Goal: Task Accomplishment & Management: Use online tool/utility

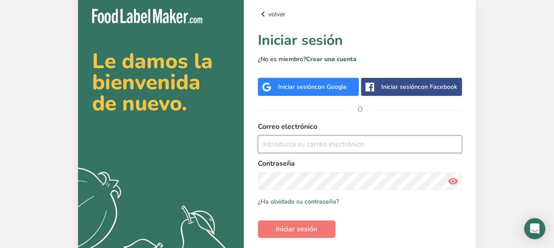
click at [284, 143] on input "email" at bounding box center [360, 145] width 204 height 18
type input "[PERSON_NAME][EMAIL_ADDRESS][DOMAIN_NAME]"
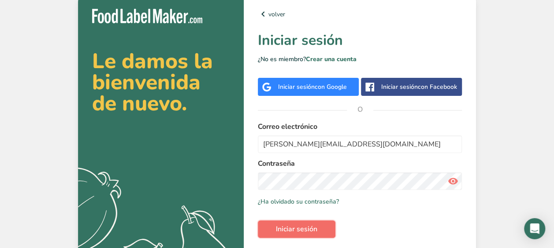
click at [281, 230] on span "Iniciar sesión" at bounding box center [296, 229] width 41 height 11
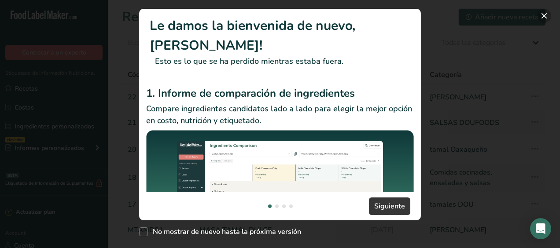
click at [543, 15] on button "New Features" at bounding box center [544, 16] width 14 height 14
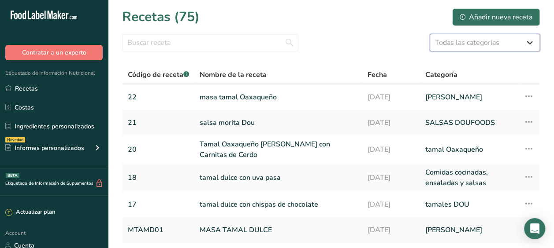
click at [526, 44] on select "Todas las categorías ACOMPAÑAMIENTOS PLATILLOS Productos de panadería Bebidas C…" at bounding box center [484, 43] width 110 height 18
select select "1632"
click at [429, 34] on select "Todas las categorías ACOMPAÑAMIENTOS PLATILLOS Productos de panadería Bebidas C…" at bounding box center [484, 43] width 110 height 18
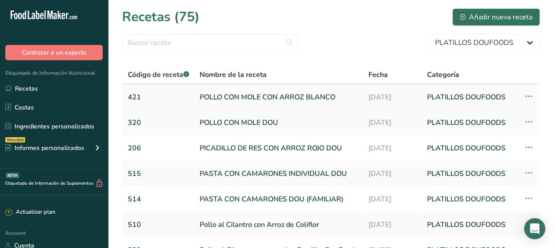
click at [239, 94] on link "POLLO CON MOLE CON ARROZ BLANCO" at bounding box center [279, 97] width 158 height 18
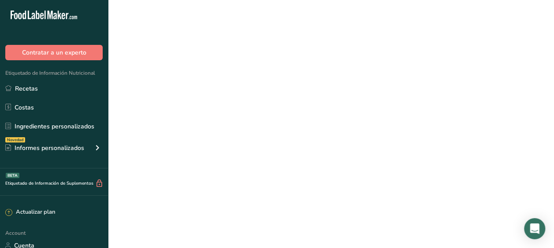
click at [239, 94] on link "POLLO CON MOLE CON ARROZ BLANCO" at bounding box center [279, 97] width 158 height 18
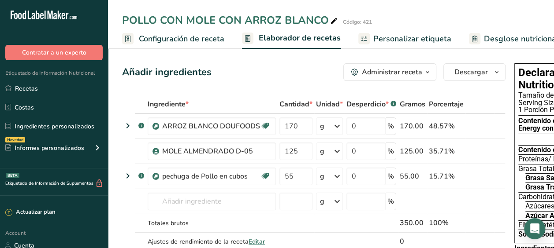
click at [401, 40] on span "Personalizar etiqueta" at bounding box center [412, 39] width 78 height 12
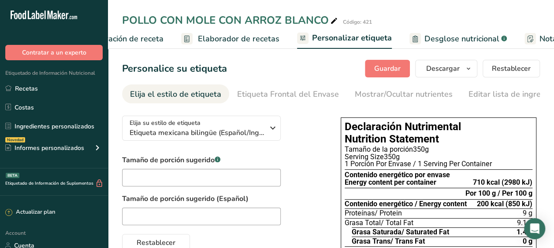
scroll to position [0, 222]
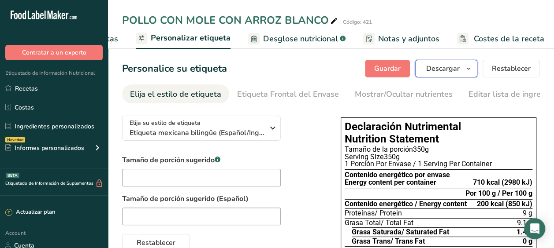
click at [469, 70] on icon "button" at bounding box center [468, 68] width 7 height 11
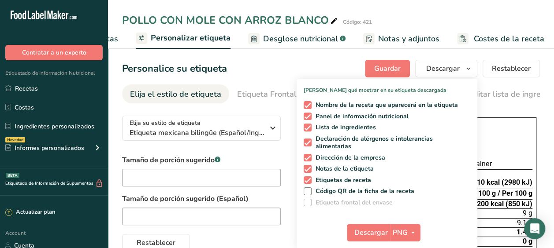
click at [455, 187] on div "Nombre de la receta que aparecerá en la etiqueta Panel de información nutricion…" at bounding box center [386, 152] width 181 height 109
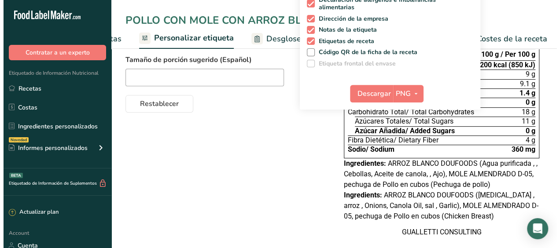
scroll to position [141, 0]
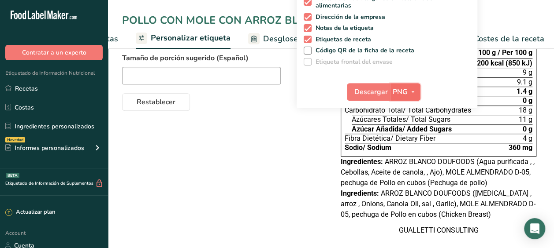
click at [411, 89] on icon "button" at bounding box center [412, 92] width 7 height 11
click at [402, 108] on link "PNG" at bounding box center [406, 110] width 28 height 15
click at [382, 89] on span "Descargar" at bounding box center [370, 92] width 33 height 11
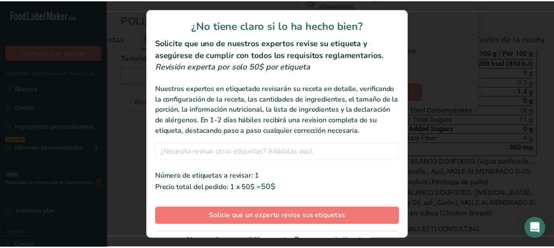
scroll to position [50, 0]
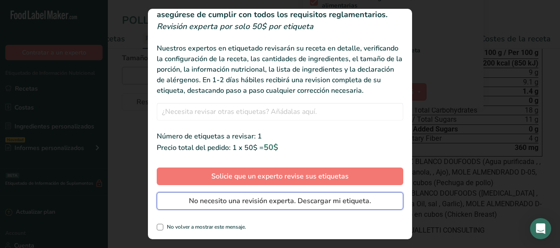
click at [256, 201] on span "No necesito una revisión experta. Descargar mi etiqueta." at bounding box center [280, 201] width 182 height 11
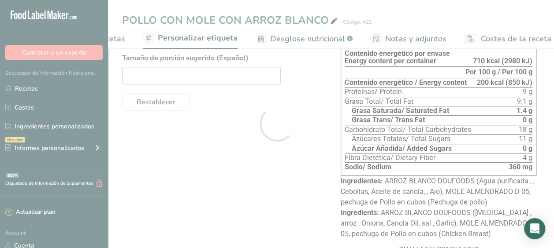
scroll to position [0, 0]
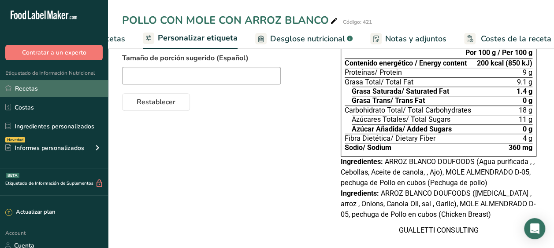
click at [19, 90] on link "Recetas" at bounding box center [54, 88] width 108 height 17
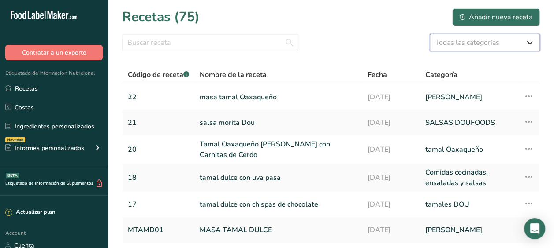
click at [529, 41] on select "Todas las categorías ACOMPAÑAMIENTOS PLATILLOS Productos de panadería Bebidas C…" at bounding box center [484, 43] width 110 height 18
select select "1631"
click at [429, 34] on select "Todas las categorías ACOMPAÑAMIENTOS PLATILLOS Productos de panadería Bebidas C…" at bounding box center [484, 43] width 110 height 18
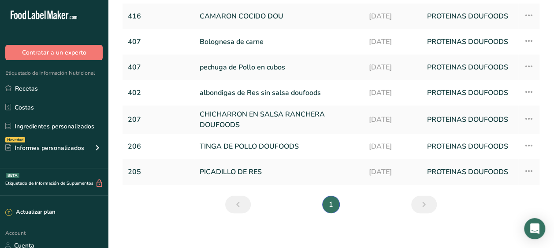
scroll to position [114, 0]
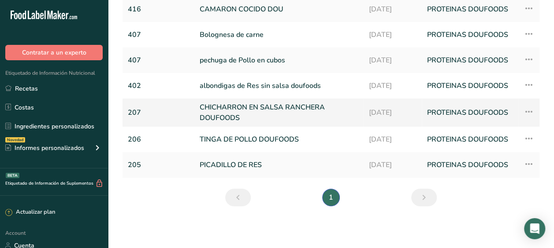
click at [225, 109] on link "CHICHARRON EN SALSA RANCHERA DOUFOODS" at bounding box center [279, 112] width 159 height 21
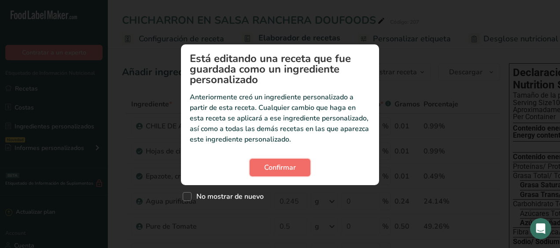
click at [286, 166] on span "Confirmar" at bounding box center [280, 168] width 32 height 11
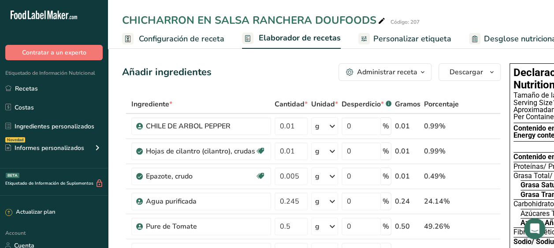
click at [411, 37] on span "Personalizar etiqueta" at bounding box center [412, 39] width 78 height 12
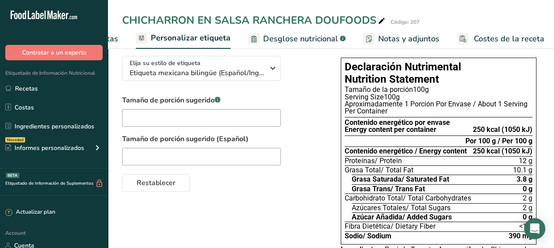
scroll to position [61, 0]
